Goal: Navigation & Orientation: Find specific page/section

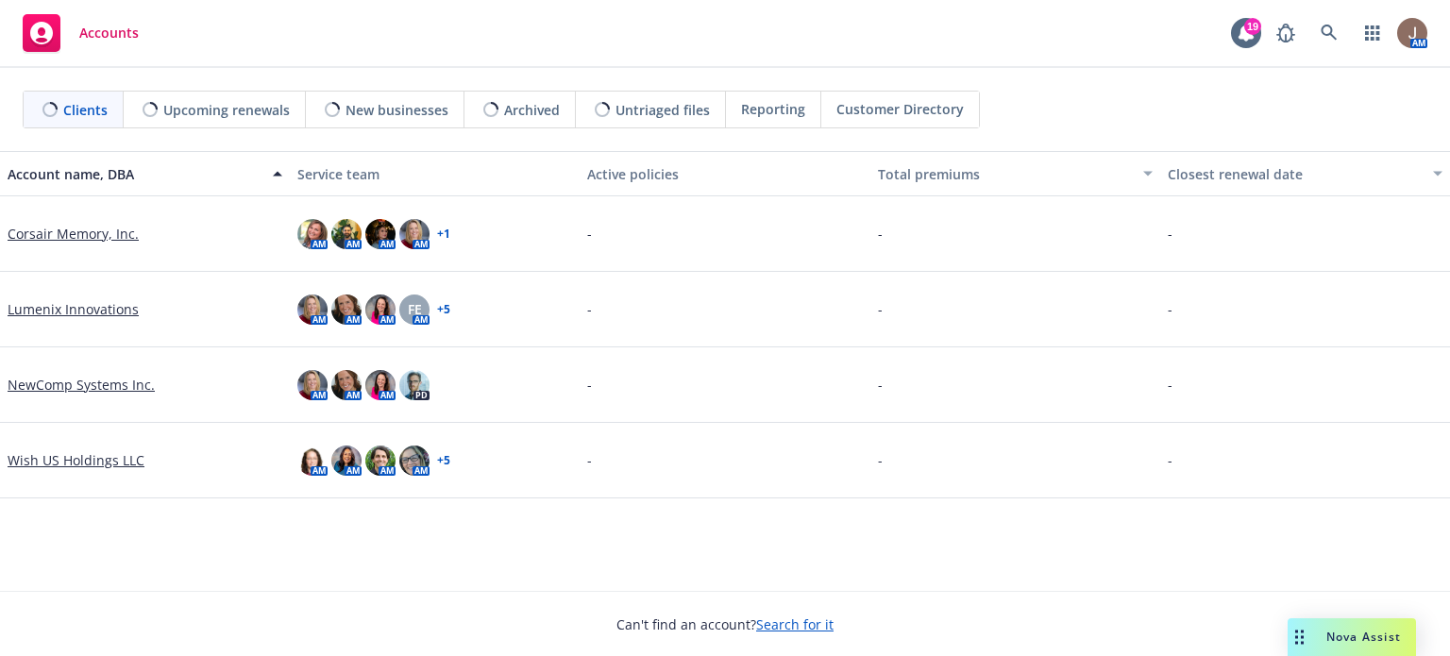
click at [67, 237] on link "Corsair Memory, Inc." at bounding box center [73, 234] width 131 height 20
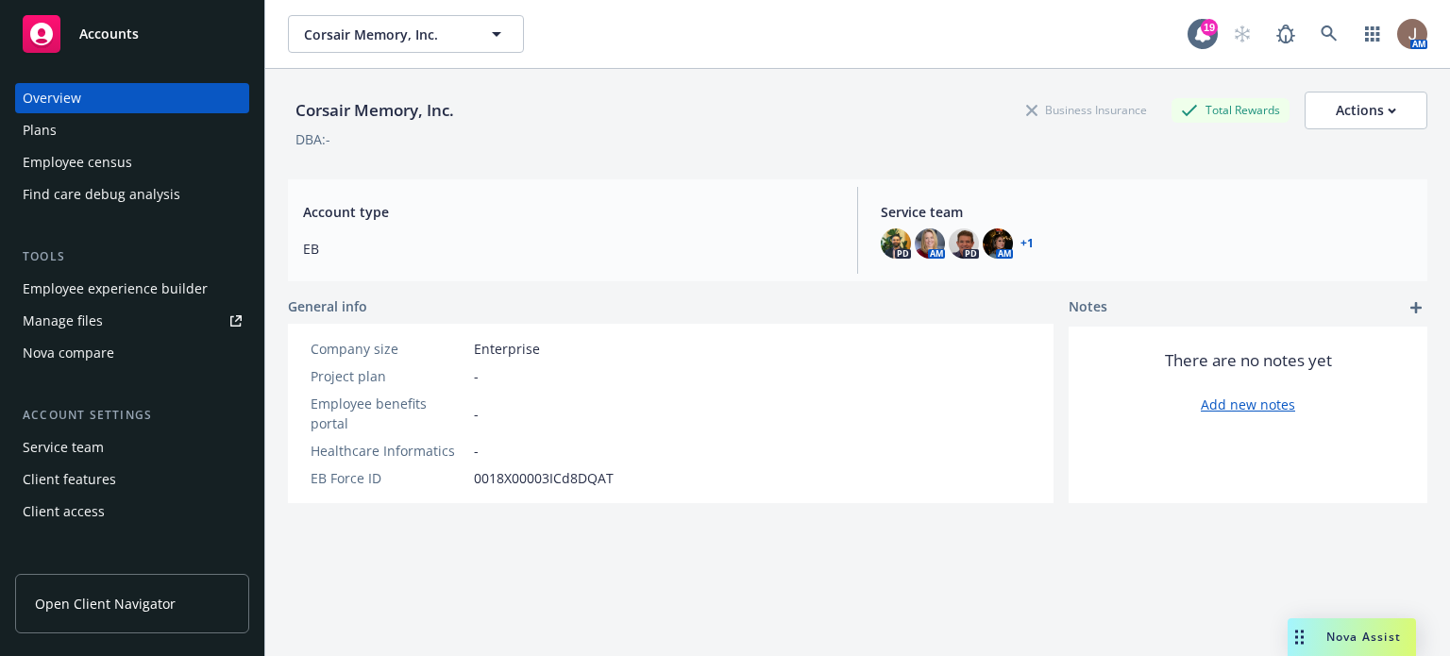
click at [91, 596] on span "Open Client Navigator" at bounding box center [105, 604] width 141 height 20
